Goal: Task Accomplishment & Management: Use online tool/utility

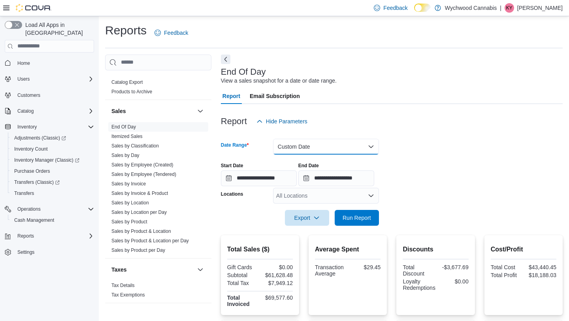
click at [310, 147] on button "Custom Date" at bounding box center [326, 147] width 106 height 16
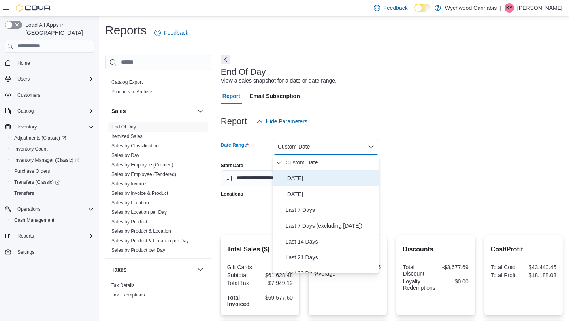
click at [301, 177] on span "[DATE]" at bounding box center [331, 177] width 90 height 9
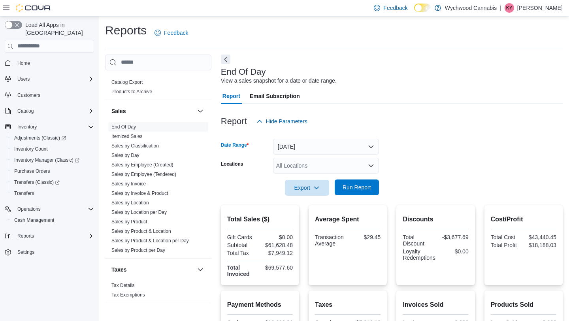
click at [359, 188] on span "Run Report" at bounding box center [356, 187] width 28 height 8
click at [355, 189] on span "Run Report" at bounding box center [356, 187] width 28 height 8
click at [346, 186] on span "Run Report" at bounding box center [356, 187] width 28 height 8
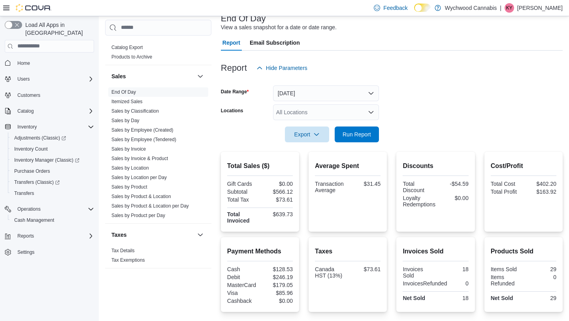
scroll to position [110, 0]
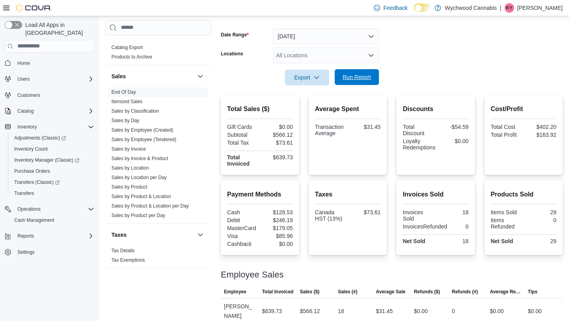
click at [354, 78] on span "Run Report" at bounding box center [356, 77] width 28 height 8
click at [143, 189] on link "Sales by Product" at bounding box center [129, 187] width 36 height 6
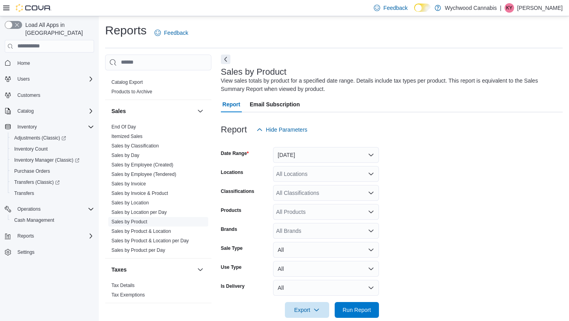
scroll to position [13, 0]
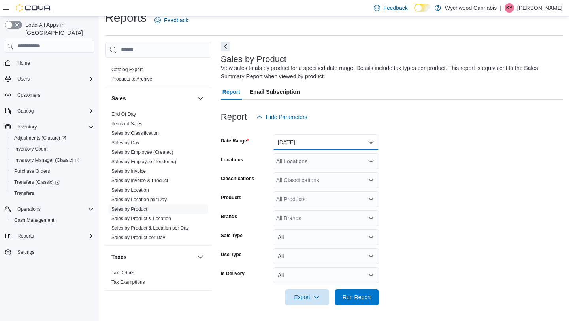
click at [327, 139] on button "[DATE]" at bounding box center [326, 142] width 106 height 16
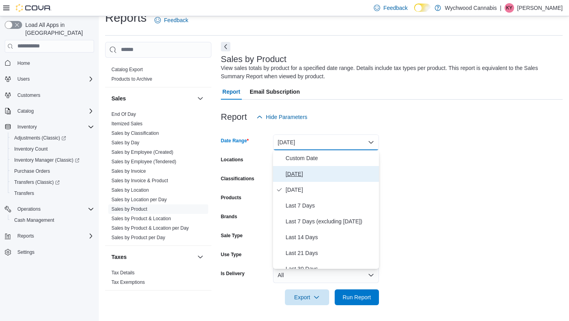
click at [304, 173] on span "[DATE]" at bounding box center [331, 173] width 90 height 9
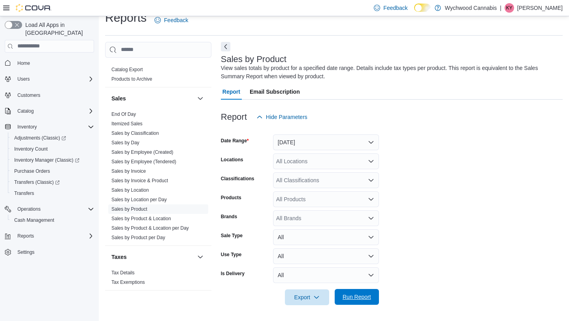
click at [351, 295] on span "Run Report" at bounding box center [356, 297] width 28 height 8
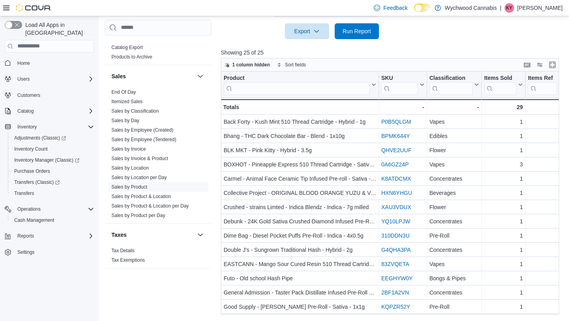
click at [496, 48] on div at bounding box center [392, 43] width 342 height 9
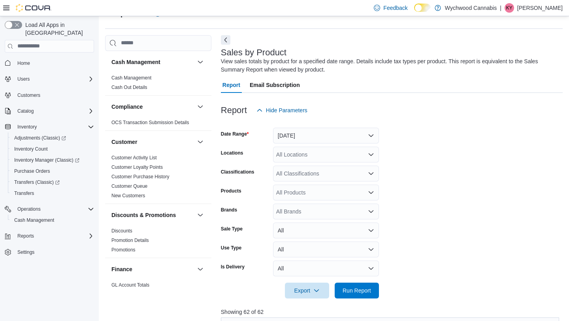
scroll to position [464, 0]
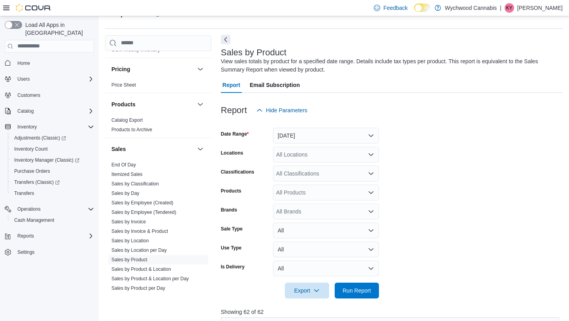
click at [224, 35] on button "Next" at bounding box center [225, 39] width 9 height 9
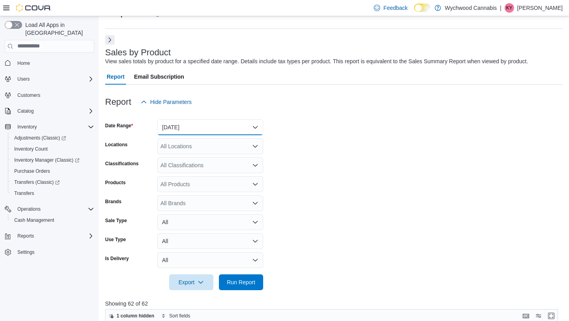
click at [183, 130] on button "[DATE]" at bounding box center [210, 127] width 106 height 16
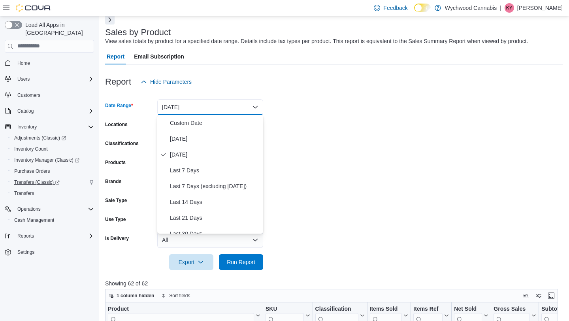
scroll to position [40, 0]
click at [23, 233] on span "Reports" at bounding box center [25, 236] width 17 height 6
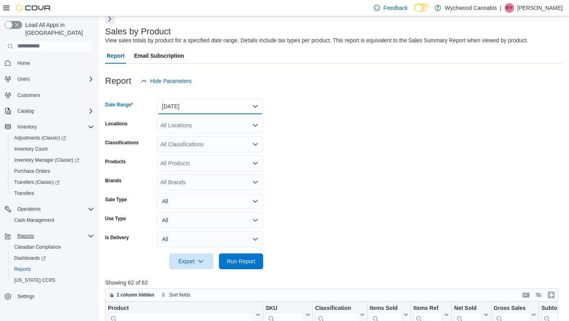
click at [190, 100] on button "[DATE]" at bounding box center [210, 106] width 106 height 16
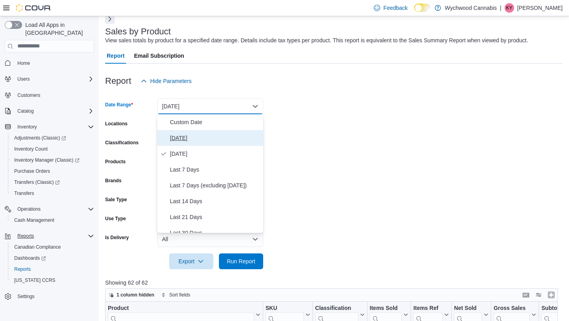
click at [182, 138] on span "[DATE]" at bounding box center [215, 137] width 90 height 9
